Goal: Information Seeking & Learning: Find specific fact

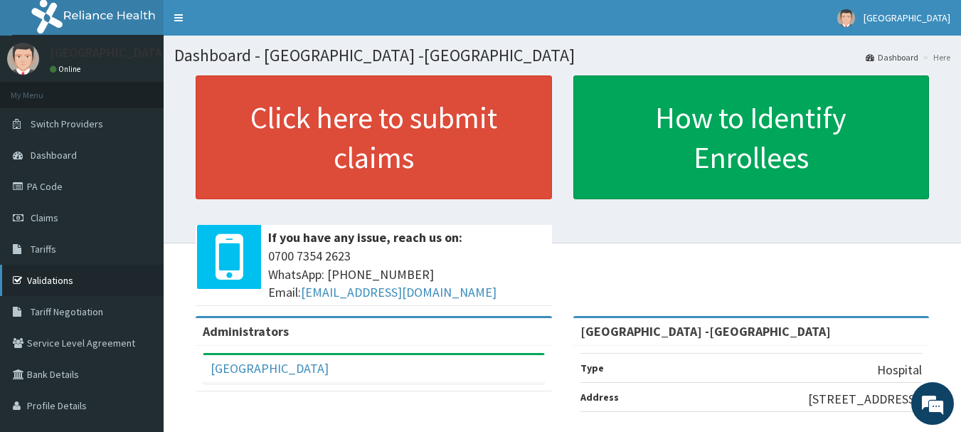
click at [53, 278] on link "Validations" at bounding box center [82, 280] width 164 height 31
click at [66, 188] on link "PA Code" at bounding box center [82, 186] width 164 height 31
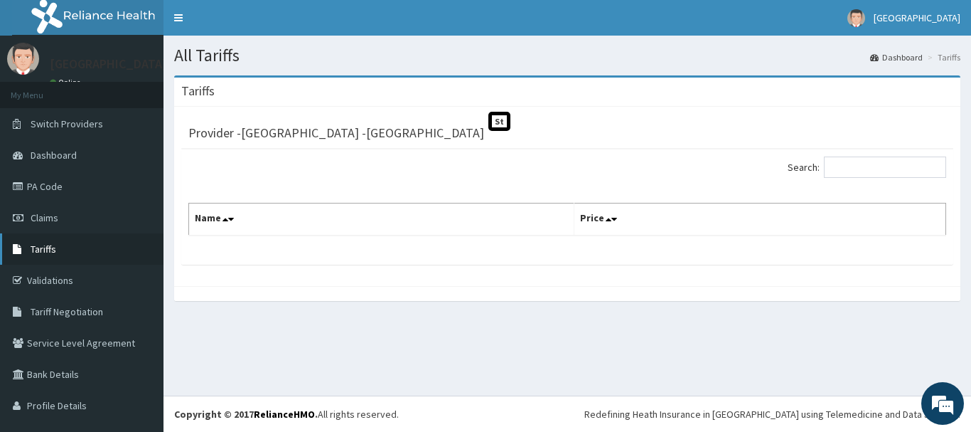
click at [56, 251] on link "Tariffs" at bounding box center [82, 248] width 164 height 31
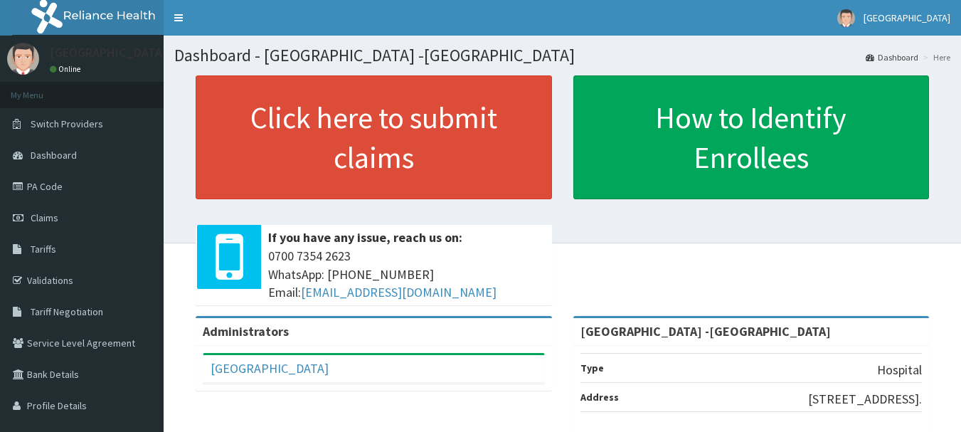
click at [82, 252] on link "Tariffs" at bounding box center [82, 248] width 164 height 31
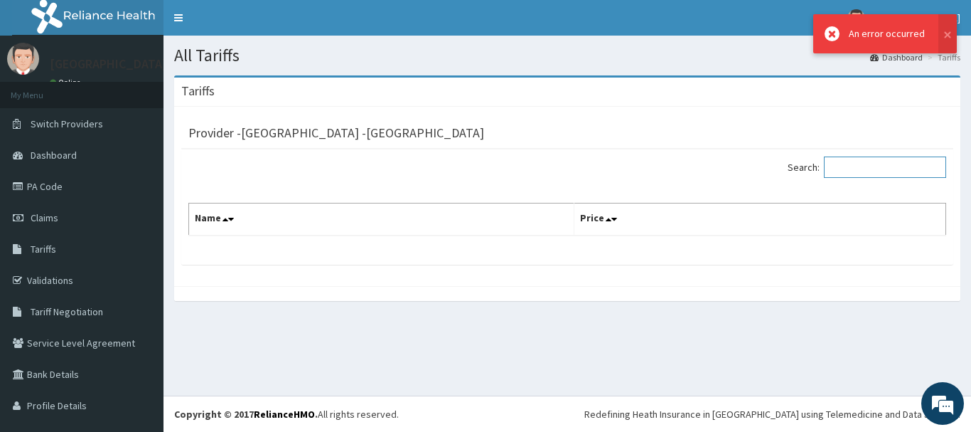
click at [879, 165] on input "Search:" at bounding box center [885, 166] width 122 height 21
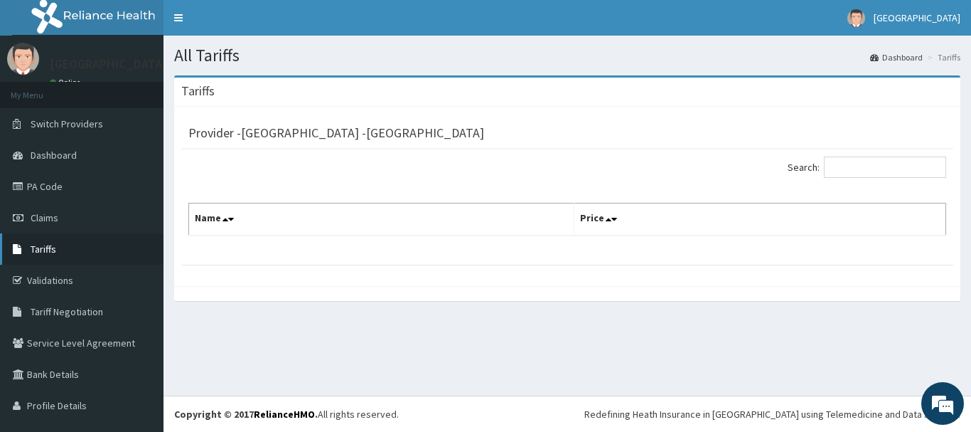
click at [63, 250] on link "Tariffs" at bounding box center [82, 248] width 164 height 31
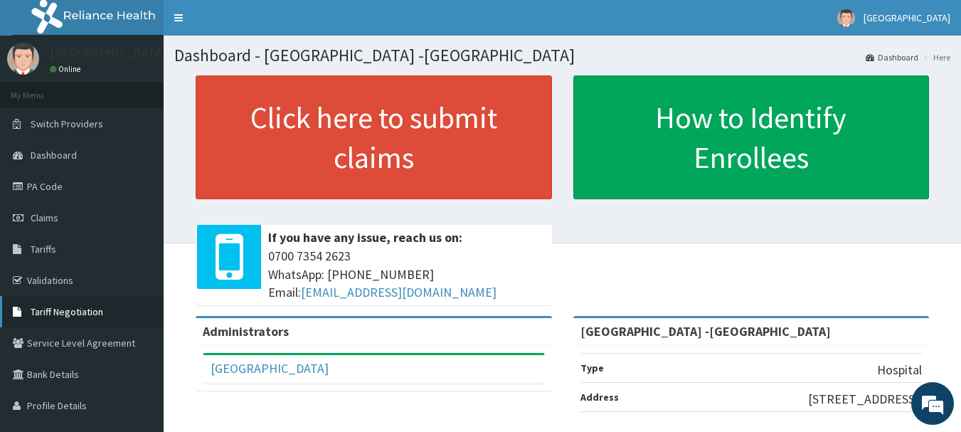
click at [85, 312] on span "Tariff Negotiation" at bounding box center [67, 311] width 73 height 13
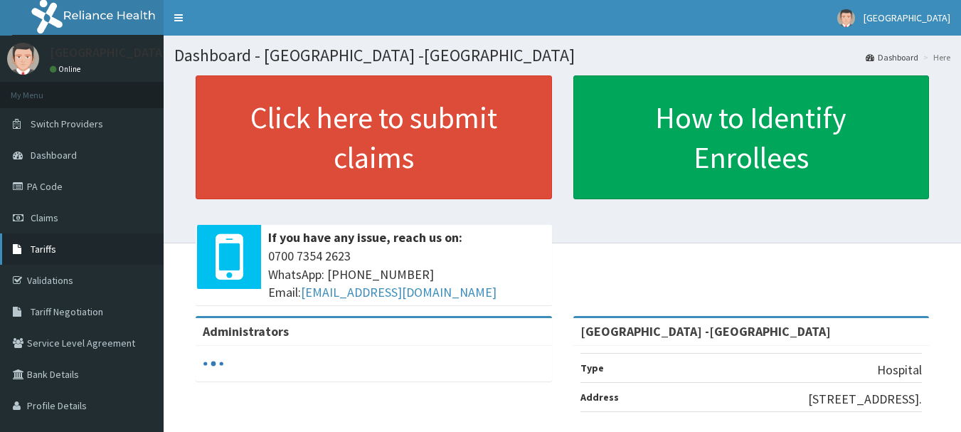
click at [75, 249] on link "Tariffs" at bounding box center [82, 248] width 164 height 31
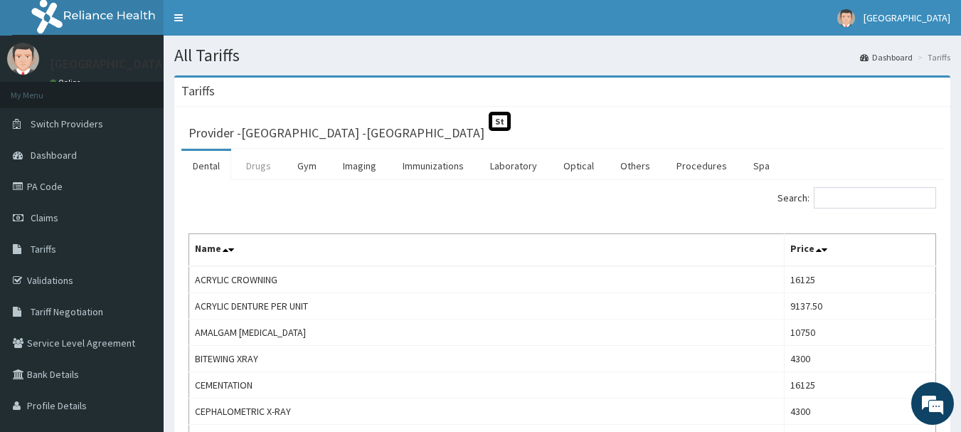
click at [263, 171] on link "Drugs" at bounding box center [259, 166] width 48 height 30
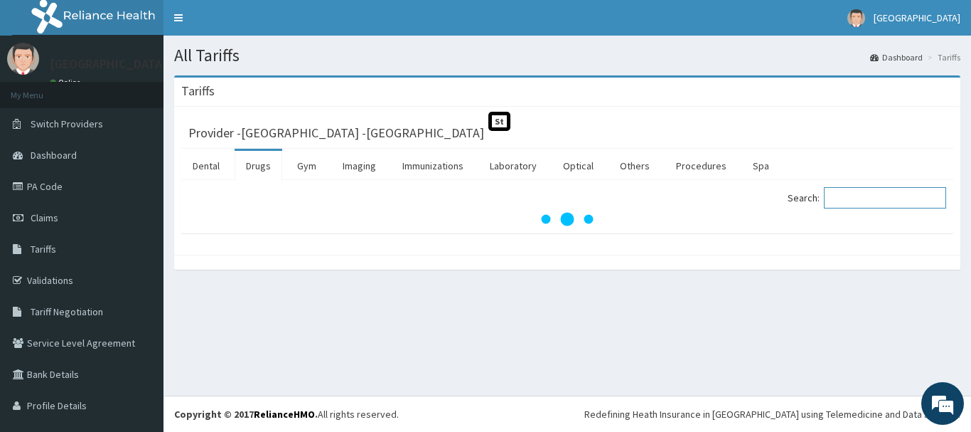
click at [867, 201] on input "Search:" at bounding box center [885, 197] width 122 height 21
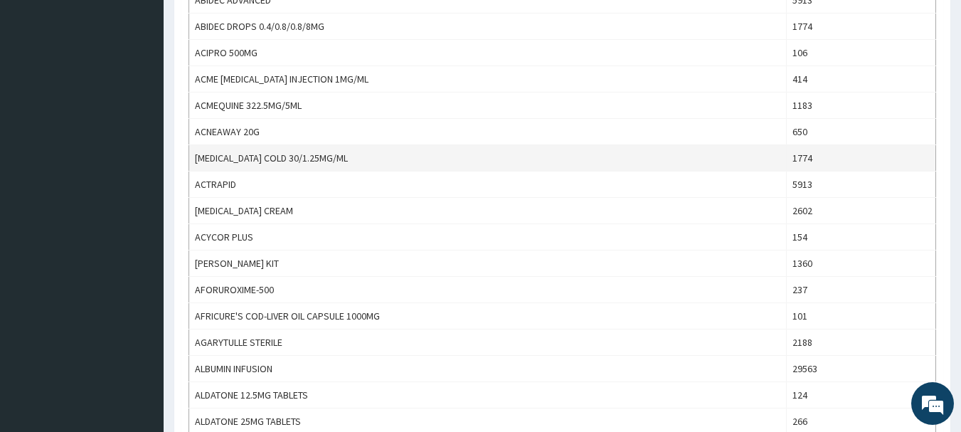
scroll to position [14, 0]
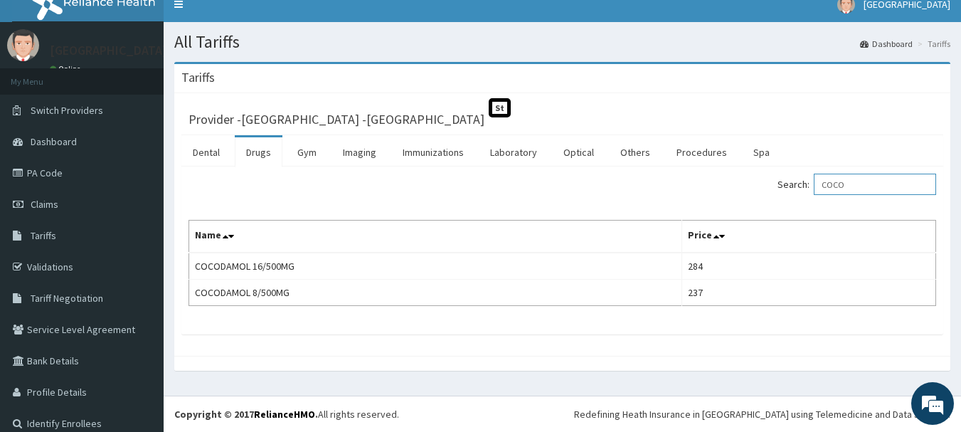
type input "COCO"
click at [43, 172] on link "PA Code" at bounding box center [82, 172] width 164 height 31
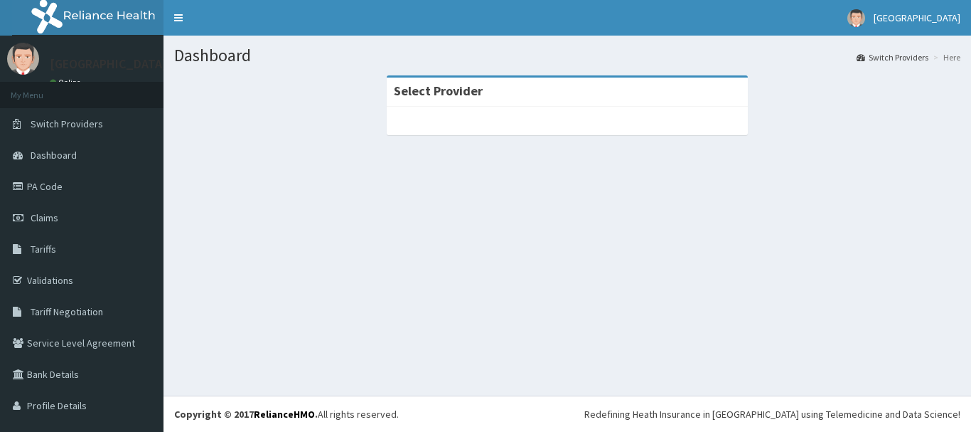
click at [41, 158] on span "Dashboard" at bounding box center [54, 155] width 46 height 13
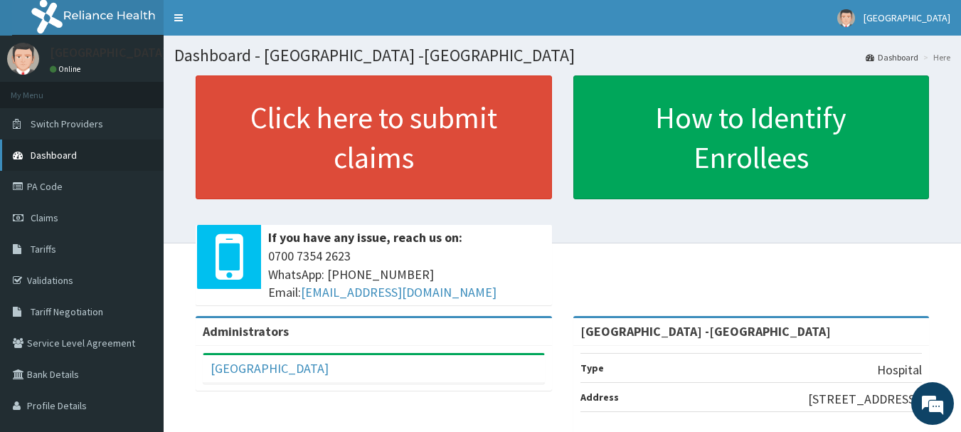
click at [61, 156] on span "Dashboard" at bounding box center [54, 155] width 46 height 13
click at [49, 278] on link "Validations" at bounding box center [82, 280] width 164 height 31
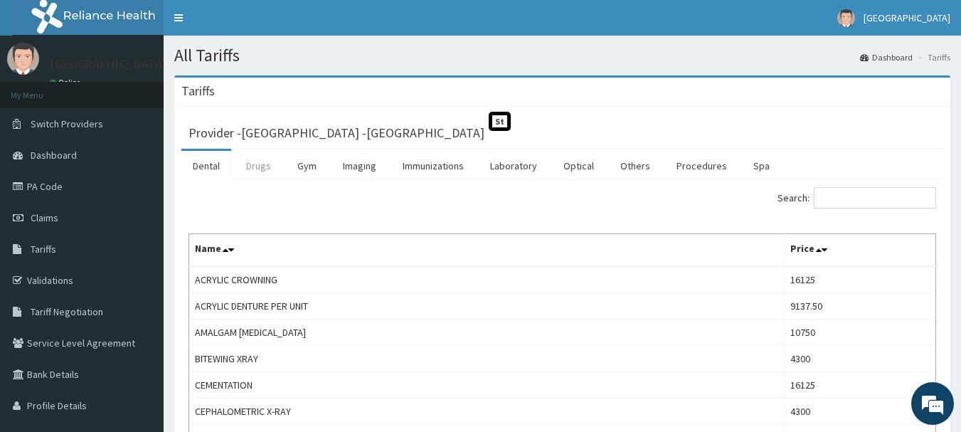
click at [262, 169] on link "Drugs" at bounding box center [259, 166] width 48 height 30
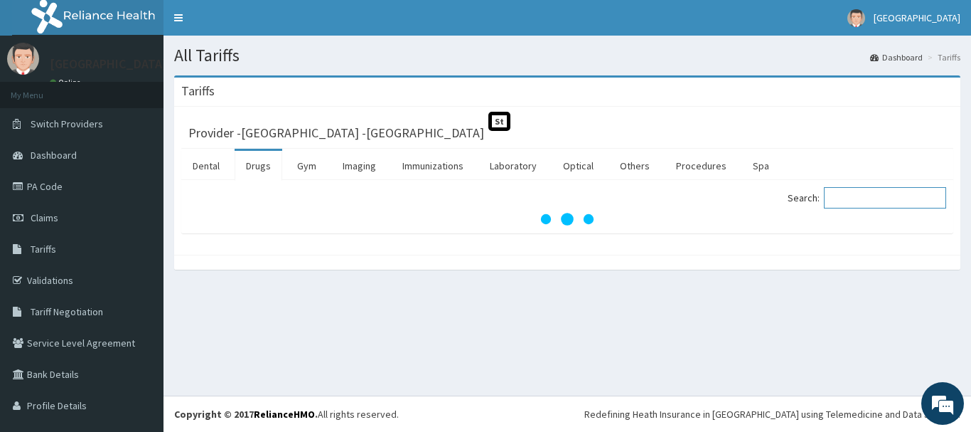
click at [863, 203] on input "Search:" at bounding box center [885, 197] width 122 height 21
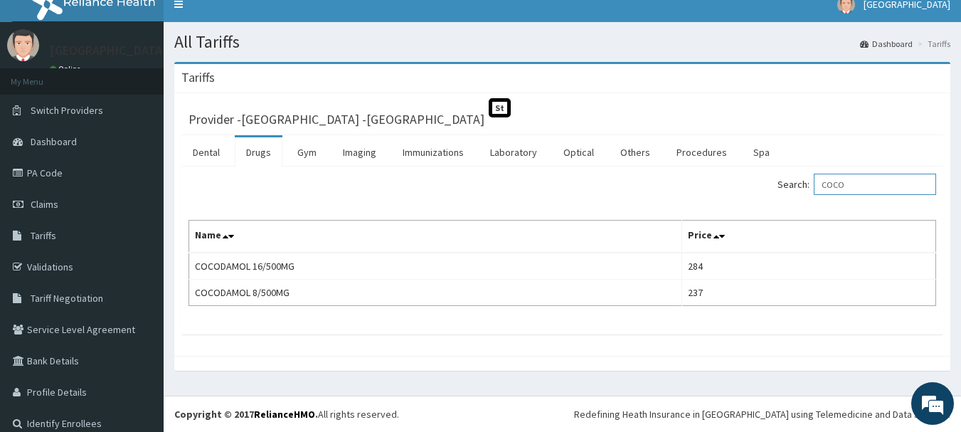
scroll to position [14, 0]
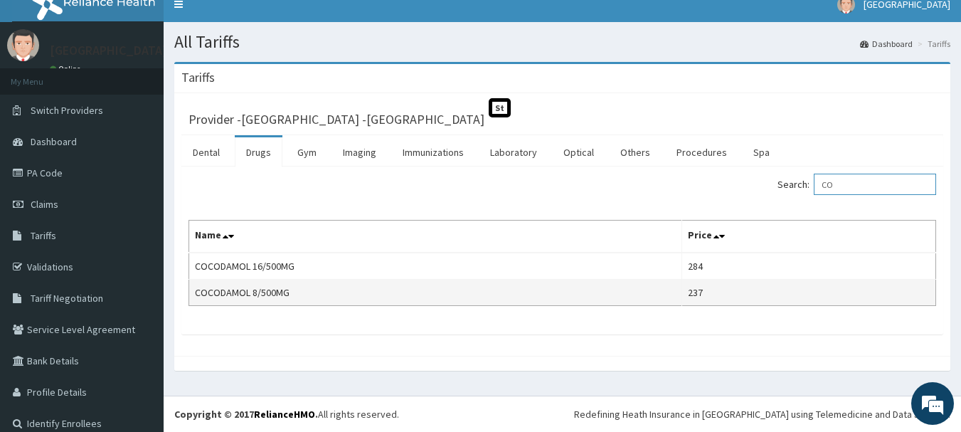
type input "C"
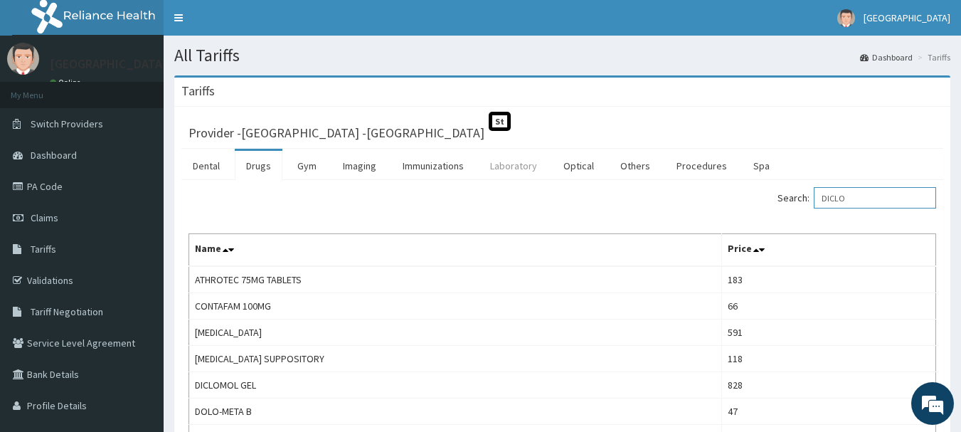
type input "DICLO"
click at [517, 171] on link "Laboratory" at bounding box center [514, 166] width 70 height 30
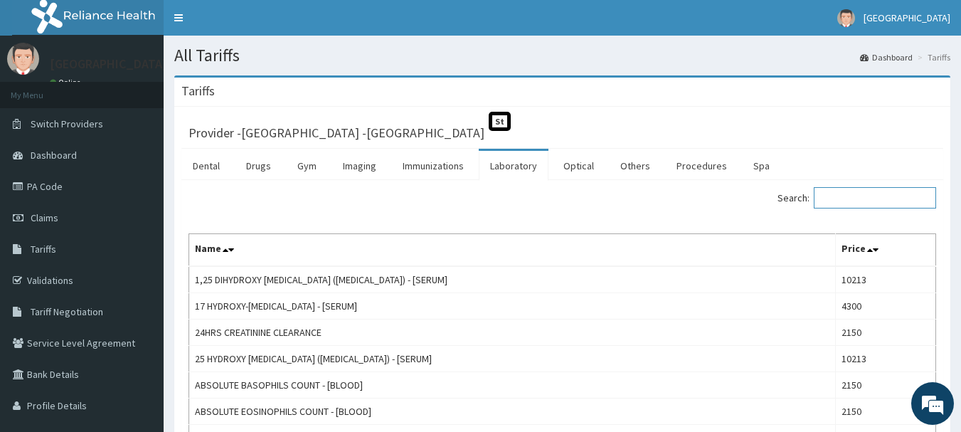
click at [893, 198] on input "Search:" at bounding box center [875, 197] width 122 height 21
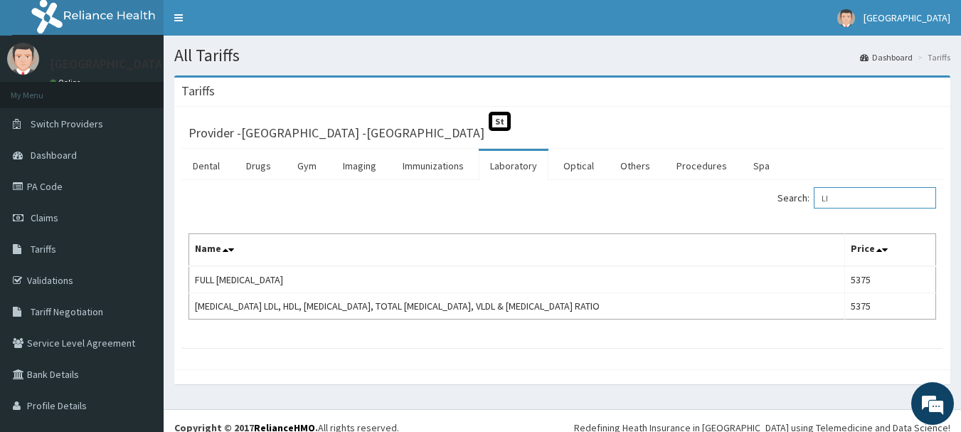
type input "L"
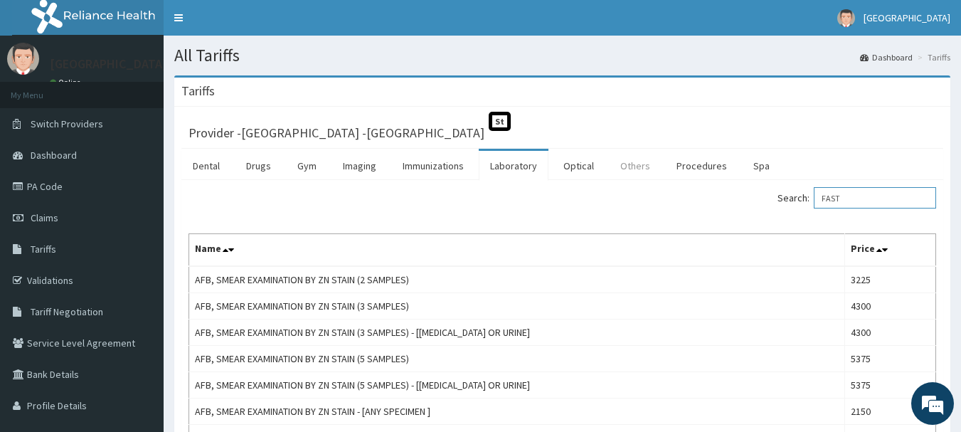
type input "FAST"
click at [627, 167] on link "Others" at bounding box center [635, 166] width 53 height 30
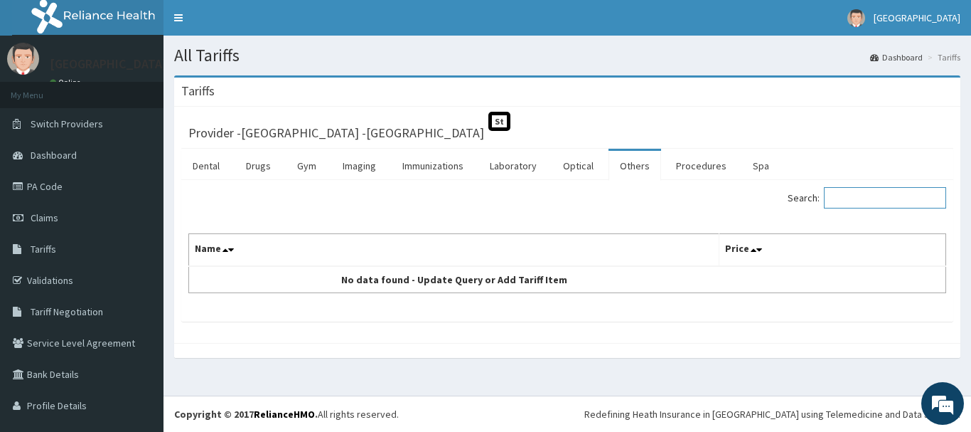
click at [851, 200] on input "Search:" at bounding box center [885, 197] width 122 height 21
type input "GENERA"
click at [703, 166] on link "Procedures" at bounding box center [701, 166] width 73 height 30
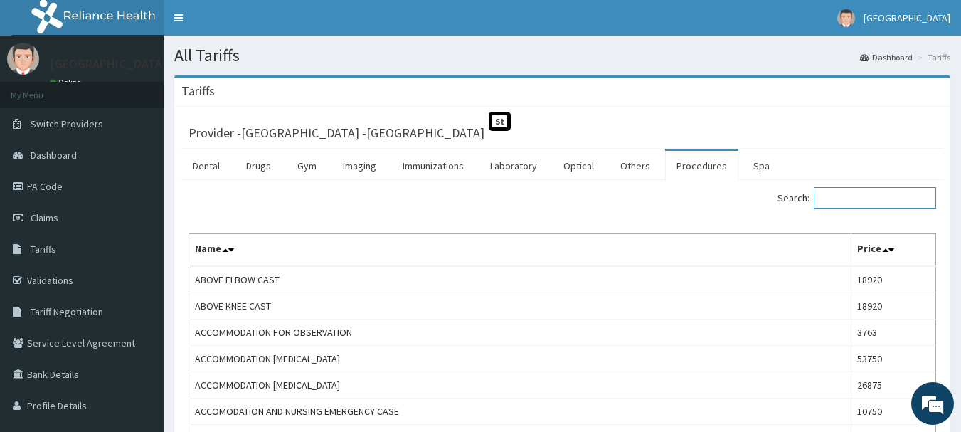
click at [848, 198] on input "Search:" at bounding box center [875, 197] width 122 height 21
type input "GENER"
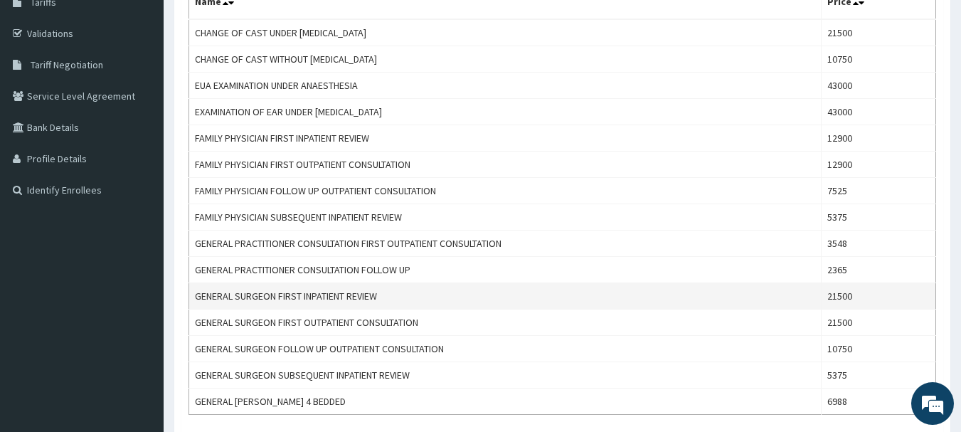
scroll to position [213, 0]
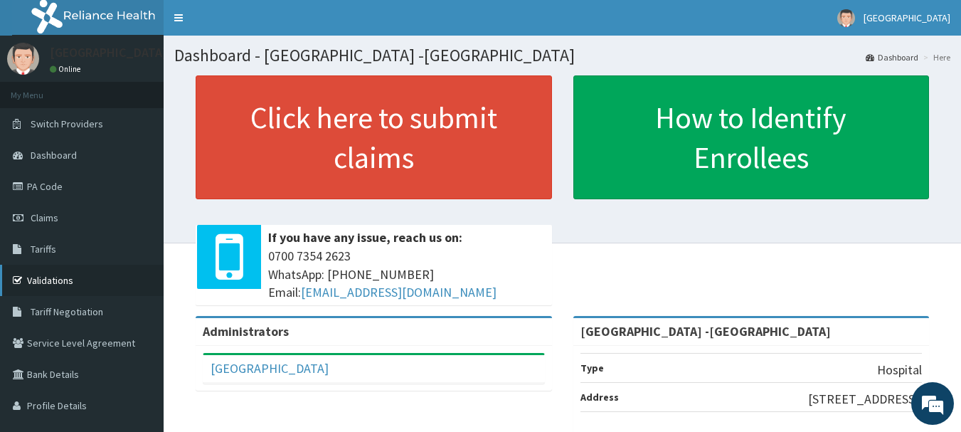
click at [58, 277] on link "Validations" at bounding box center [82, 280] width 164 height 31
